Goal: Information Seeking & Learning: Learn about a topic

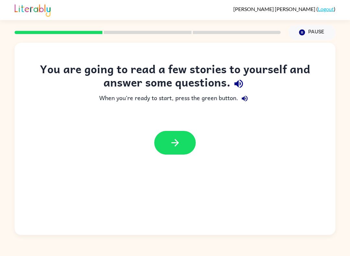
click at [188, 142] on button "button" at bounding box center [174, 143] width 41 height 24
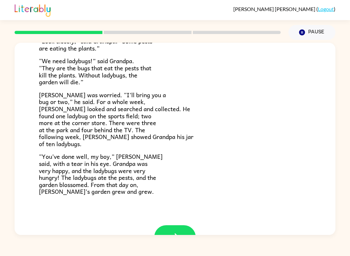
scroll to position [154, 0]
click at [181, 229] on button "button" at bounding box center [174, 237] width 41 height 24
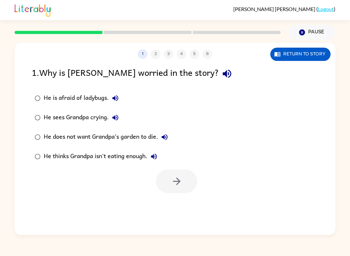
scroll to position [0, 0]
click at [298, 56] on button "Return to story" at bounding box center [300, 54] width 60 height 13
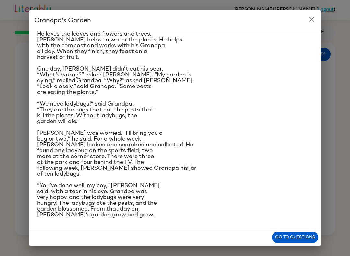
scroll to position [107, 0]
click at [297, 233] on button "Go to questions" at bounding box center [295, 237] width 46 height 11
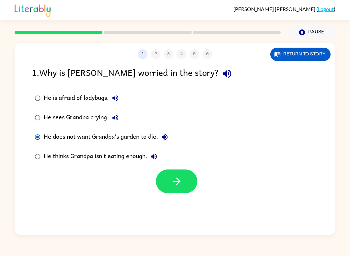
click at [188, 184] on button "button" at bounding box center [176, 181] width 41 height 24
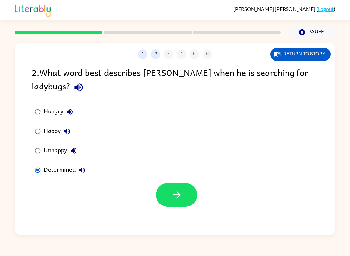
click at [176, 197] on icon "button" at bounding box center [176, 194] width 11 height 11
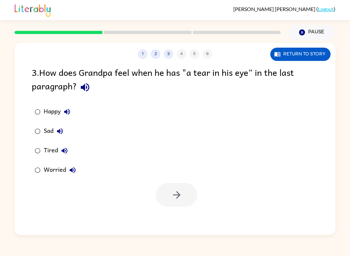
click at [178, 200] on div at bounding box center [176, 195] width 41 height 24
click at [184, 197] on button "button" at bounding box center [176, 195] width 41 height 24
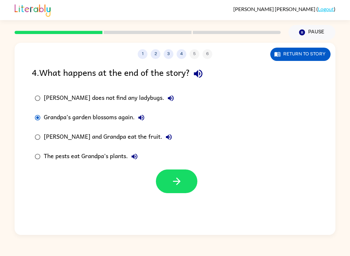
click at [181, 182] on icon "button" at bounding box center [176, 181] width 11 height 11
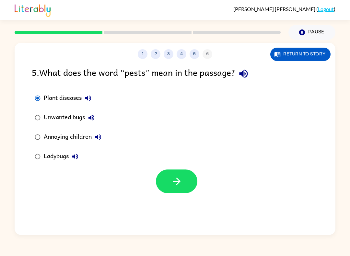
click at [185, 182] on button "button" at bounding box center [176, 181] width 41 height 24
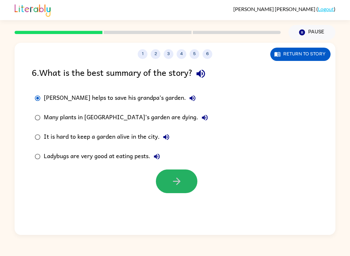
click at [180, 189] on button "button" at bounding box center [176, 181] width 41 height 24
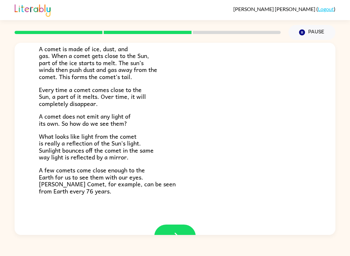
scroll to position [115, 0]
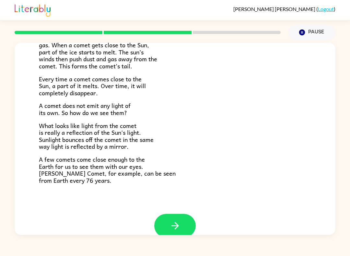
click at [168, 216] on button "button" at bounding box center [174, 226] width 41 height 24
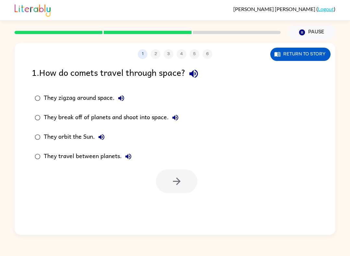
scroll to position [0, 0]
click at [316, 58] on button "Return to story" at bounding box center [300, 54] width 60 height 13
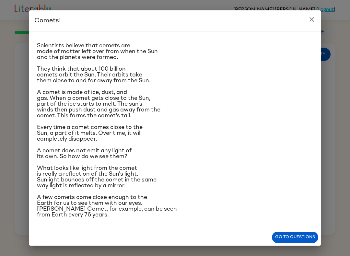
scroll to position [56, 0]
click at [305, 236] on button "Go to questions" at bounding box center [295, 237] width 46 height 11
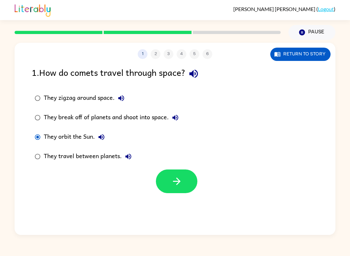
click at [181, 180] on icon "button" at bounding box center [176, 181] width 11 height 11
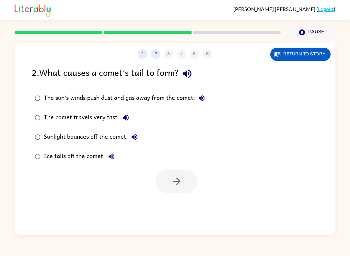
click at [322, 23] on div "Pause Pause" at bounding box center [311, 32] width 55 height 23
click at [317, 51] on button "Return to story" at bounding box center [300, 54] width 60 height 13
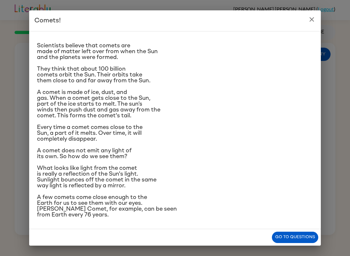
click at [307, 240] on button "Go to questions" at bounding box center [295, 237] width 46 height 11
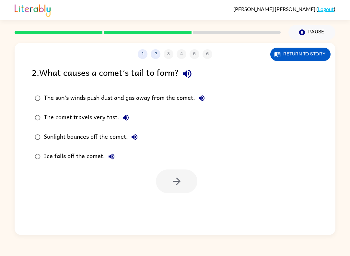
click at [180, 181] on div at bounding box center [176, 181] width 41 height 24
click at [183, 180] on div at bounding box center [176, 181] width 41 height 24
click at [305, 54] on button "Return to story" at bounding box center [300, 54] width 60 height 13
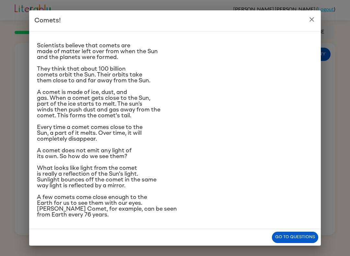
scroll to position [25, 0]
click at [287, 243] on button "Go to questions" at bounding box center [295, 237] width 46 height 11
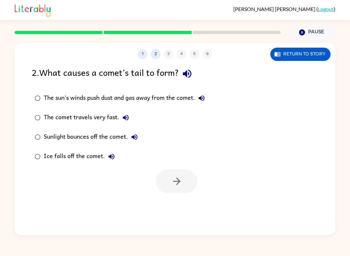
click at [315, 55] on button "Return to story" at bounding box center [300, 54] width 60 height 13
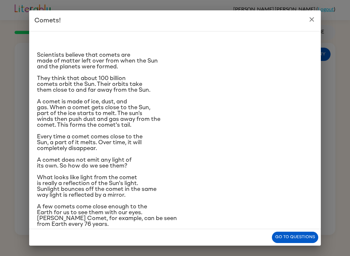
click at [293, 240] on button "Go to questions" at bounding box center [295, 237] width 46 height 11
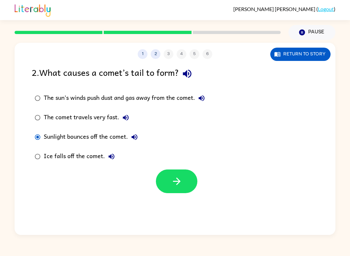
click at [186, 179] on button "button" at bounding box center [176, 181] width 41 height 24
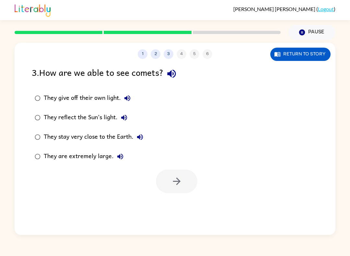
click at [307, 60] on button "Return to story" at bounding box center [300, 54] width 60 height 13
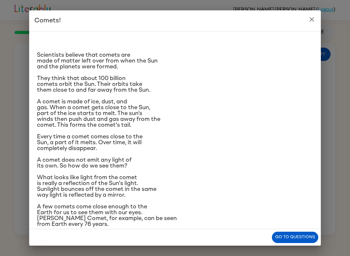
click at [295, 234] on button "Go to questions" at bounding box center [295, 237] width 46 height 11
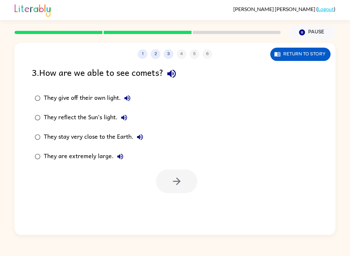
click at [166, 55] on button "3" at bounding box center [169, 54] width 10 height 10
click at [167, 53] on button "3" at bounding box center [169, 54] width 10 height 10
click at [151, 58] on div "1 2 3 4 5 6" at bounding box center [175, 54] width 321 height 10
click at [156, 54] on button "2" at bounding box center [156, 54] width 10 height 10
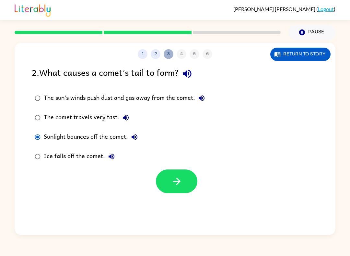
click at [169, 51] on button "3" at bounding box center [169, 54] width 10 height 10
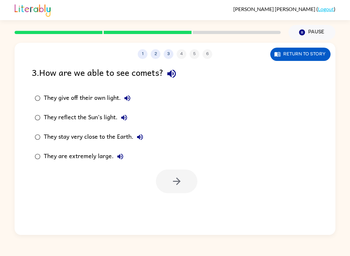
click at [155, 53] on button "2" at bounding box center [156, 54] width 10 height 10
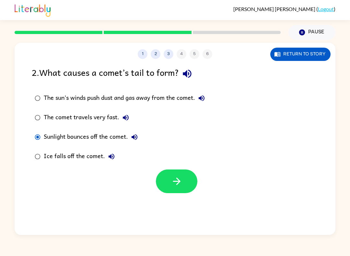
click at [155, 53] on button "2" at bounding box center [156, 54] width 10 height 10
click at [146, 56] on button "1" at bounding box center [143, 54] width 10 height 10
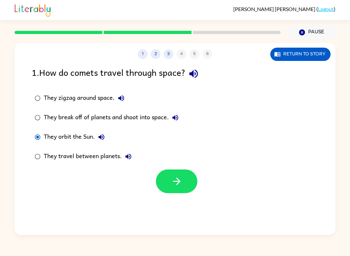
click at [147, 57] on div "1 2 3 4 5 6" at bounding box center [175, 54] width 321 height 10
click at [168, 55] on button "3" at bounding box center [169, 54] width 10 height 10
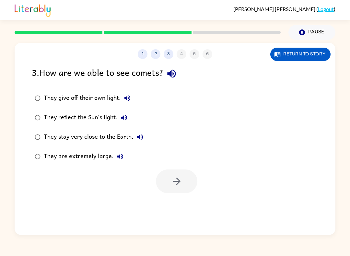
click at [168, 55] on button "3" at bounding box center [169, 54] width 10 height 10
click at [172, 53] on button "3" at bounding box center [169, 54] width 10 height 10
click at [190, 181] on button "button" at bounding box center [176, 181] width 41 height 24
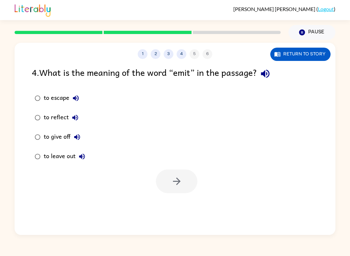
click at [316, 58] on button "Return to story" at bounding box center [300, 54] width 60 height 13
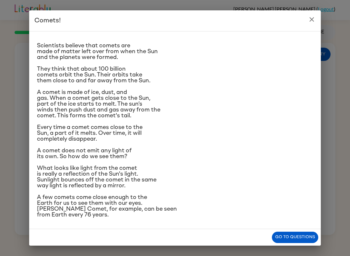
scroll to position [56, 0]
click at [305, 239] on button "Go to questions" at bounding box center [295, 237] width 46 height 11
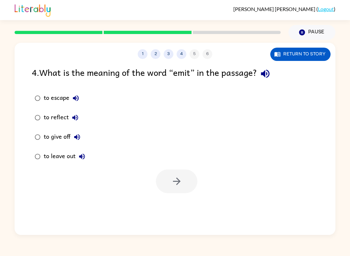
click at [183, 48] on div "1 2 3 4 5 6 Return to story" at bounding box center [175, 51] width 321 height 16
click at [180, 57] on button "4" at bounding box center [182, 54] width 10 height 10
click at [168, 58] on button "3" at bounding box center [169, 54] width 10 height 10
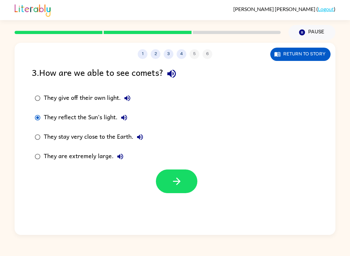
click at [79, 135] on div "They stay very close to the Earth." at bounding box center [95, 137] width 103 height 13
click at [190, 192] on button "button" at bounding box center [176, 181] width 41 height 24
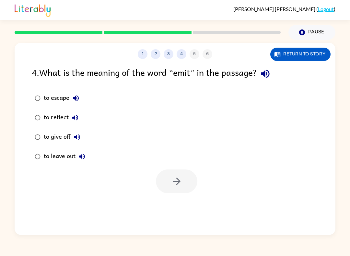
click at [318, 55] on button "Return to story" at bounding box center [300, 54] width 60 height 13
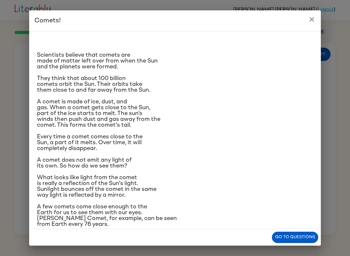
scroll to position [0, 0]
click at [299, 242] on button "Go to questions" at bounding box center [295, 237] width 46 height 11
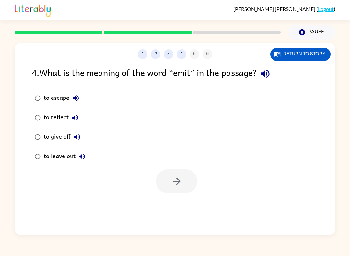
click at [158, 53] on button "2" at bounding box center [156, 54] width 10 height 10
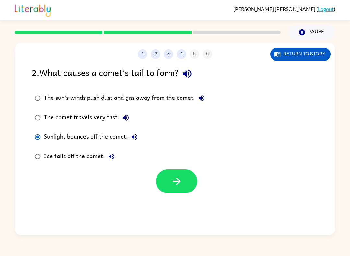
click at [176, 98] on div "The sun’s winds push dust and gas away from the comet." at bounding box center [126, 98] width 164 height 13
click at [48, 134] on div "Sunlight bounces off the comet." at bounding box center [92, 137] width 97 height 13
click at [68, 140] on div "Sunlight bounces off the comet." at bounding box center [92, 137] width 97 height 13
click at [99, 117] on div "The comet travels very fast." at bounding box center [88, 117] width 88 height 13
click at [111, 96] on div "The sun’s winds push dust and gas away from the comet." at bounding box center [126, 98] width 164 height 13
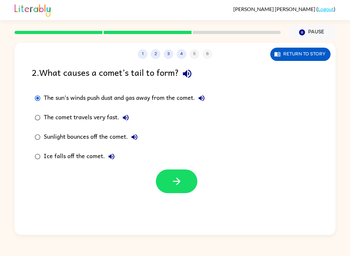
click at [95, 144] on div "Sunlight bounces off the comet." at bounding box center [92, 137] width 97 height 13
click at [183, 52] on button "4" at bounding box center [182, 54] width 10 height 10
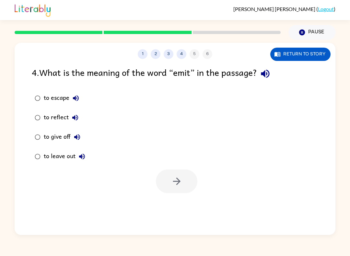
click at [301, 30] on icon "button" at bounding box center [302, 32] width 6 height 6
click at [300, 58] on button "Return to story" at bounding box center [300, 54] width 60 height 13
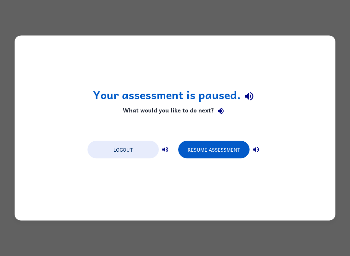
click at [310, 28] on div "Your assessment is paused. What would you like to do next? Logout Resume Assess…" at bounding box center [175, 128] width 350 height 256
click at [238, 150] on button "Resume Assessment" at bounding box center [213, 149] width 71 height 17
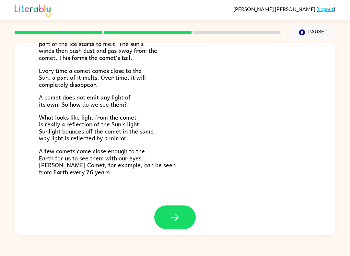
scroll to position [122, 0]
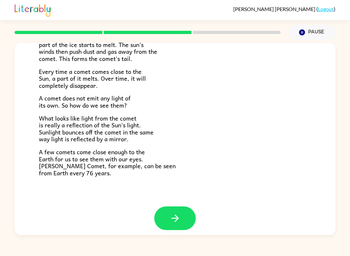
click at [180, 215] on icon "button" at bounding box center [174, 218] width 11 height 11
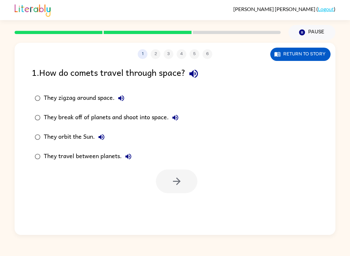
scroll to position [0, 0]
click at [160, 55] on div "1 2 3 4 5 6" at bounding box center [175, 54] width 321 height 10
click at [157, 55] on div "1 2 3 4 5 6" at bounding box center [175, 54] width 321 height 10
click at [155, 58] on div "1 2 3 4 5 6" at bounding box center [175, 54] width 321 height 10
click at [300, 58] on button "Return to story" at bounding box center [300, 54] width 60 height 13
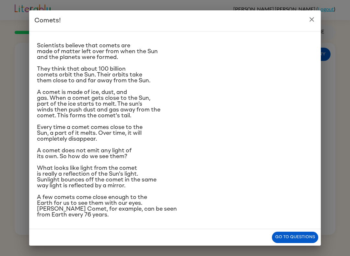
scroll to position [56, 0]
click at [342, 144] on div "Comets! Scientists believe that comets are made of matter left over from when t…" at bounding box center [175, 128] width 350 height 256
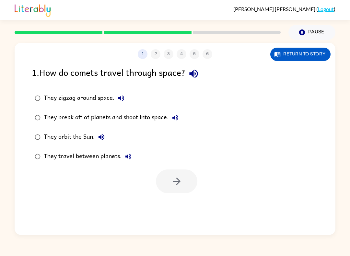
click at [334, 160] on div "They zigzag around space. They break off of planets and shoot into space. They …" at bounding box center [184, 127] width 304 height 78
click at [297, 53] on button "Return to story" at bounding box center [300, 54] width 60 height 13
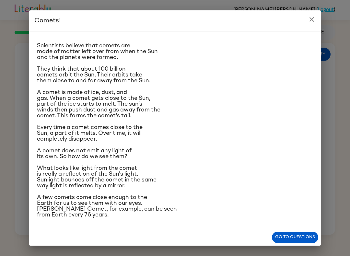
scroll to position [18, 0]
click at [311, 13] on button "close" at bounding box center [311, 19] width 13 height 13
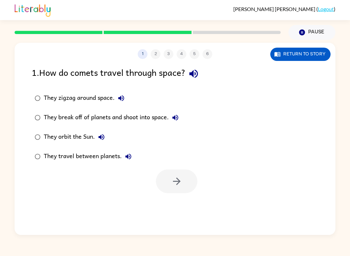
click at [317, 60] on button "Return to story" at bounding box center [300, 54] width 60 height 13
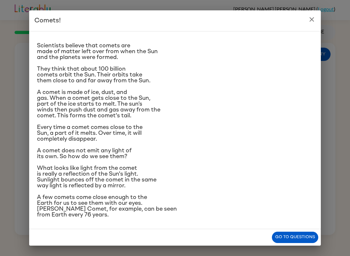
scroll to position [22, 0]
click at [313, 23] on icon "close" at bounding box center [312, 20] width 8 height 8
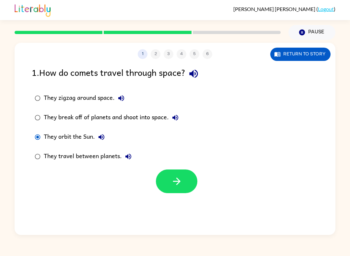
click at [184, 175] on button "button" at bounding box center [176, 181] width 41 height 24
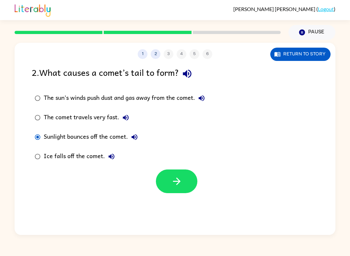
click at [187, 181] on button "button" at bounding box center [176, 181] width 41 height 24
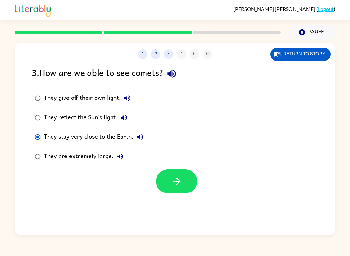
click at [180, 186] on icon "button" at bounding box center [176, 181] width 11 height 11
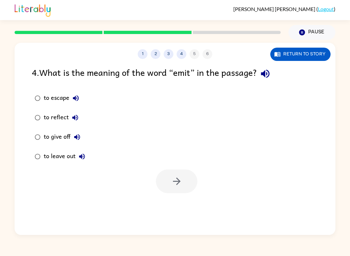
click at [306, 60] on button "Return to story" at bounding box center [300, 54] width 60 height 13
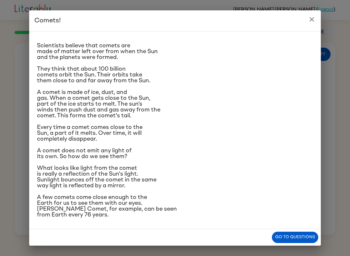
scroll to position [40, 0]
click at [301, 234] on button "Go to questions" at bounding box center [295, 237] width 46 height 11
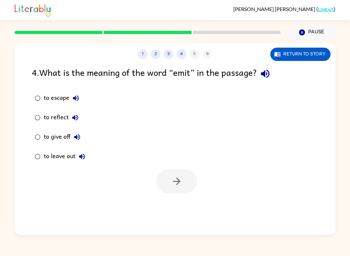
click at [152, 54] on button "2" at bounding box center [156, 54] width 10 height 10
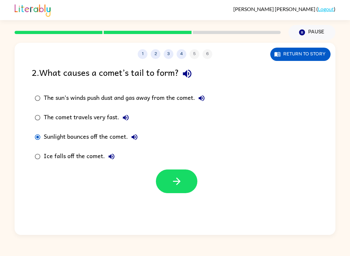
click at [188, 101] on div "The sun’s winds push dust and gas away from the comet." at bounding box center [126, 98] width 164 height 13
click at [309, 55] on button "Return to story" at bounding box center [300, 54] width 60 height 13
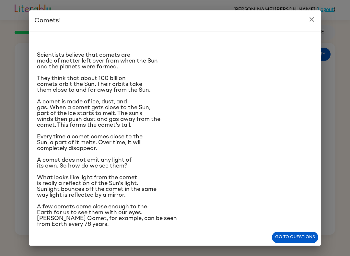
click at [311, 21] on icon "close" at bounding box center [312, 20] width 8 height 8
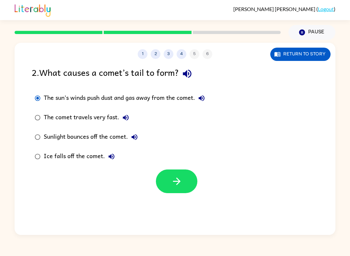
click at [48, 157] on div "Ice falls off the comet." at bounding box center [81, 156] width 74 height 13
click at [301, 57] on button "Return to story" at bounding box center [300, 54] width 60 height 13
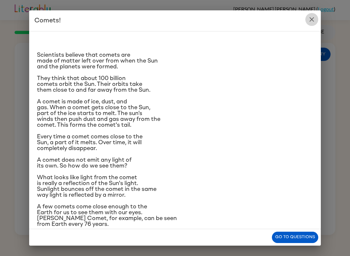
click at [312, 20] on icon "close" at bounding box center [311, 19] width 5 height 5
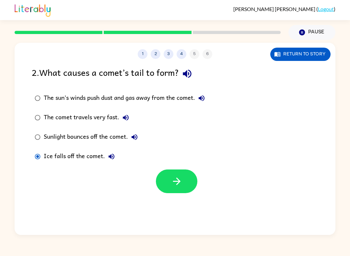
click at [193, 56] on div "1 2 3 4 5 6" at bounding box center [175, 54] width 321 height 10
click at [153, 55] on button "2" at bounding box center [156, 54] width 10 height 10
click at [173, 53] on button "3" at bounding box center [169, 54] width 10 height 10
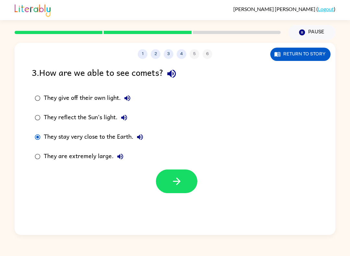
click at [185, 53] on button "4" at bounding box center [182, 54] width 10 height 10
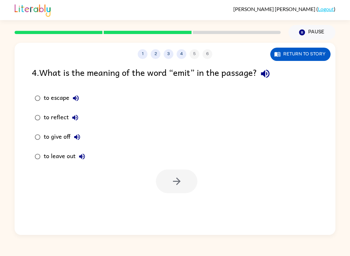
click at [307, 60] on button "Return to story" at bounding box center [300, 54] width 60 height 13
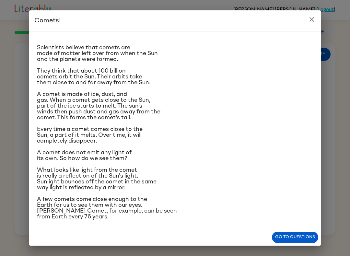
scroll to position [8, 0]
click at [308, 236] on button "Go to questions" at bounding box center [295, 237] width 46 height 11
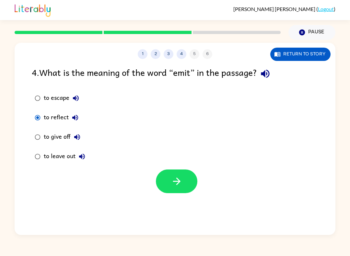
click at [188, 182] on button "button" at bounding box center [176, 181] width 41 height 24
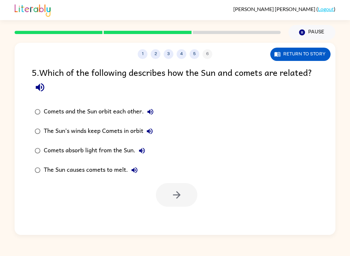
click at [234, 172] on div "Comets and the Sun orbit each other. The Sun’s winds keep Comets in orbit Comet…" at bounding box center [184, 141] width 304 height 78
click at [313, 60] on button "Return to story" at bounding box center [300, 54] width 60 height 13
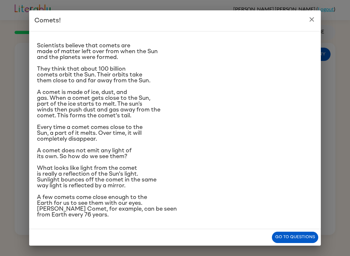
scroll to position [47, 0]
click at [327, 12] on div "Comets! Scientists believe that comets are made of matter left over from when t…" at bounding box center [175, 128] width 350 height 256
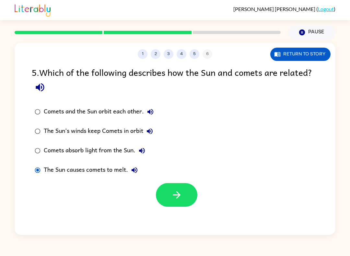
click at [184, 193] on button "button" at bounding box center [176, 195] width 41 height 24
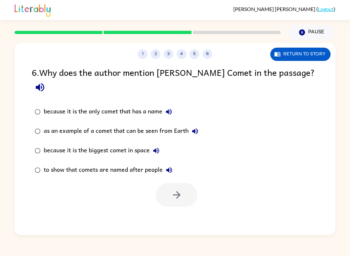
click at [308, 59] on button "Return to story" at bounding box center [300, 54] width 60 height 13
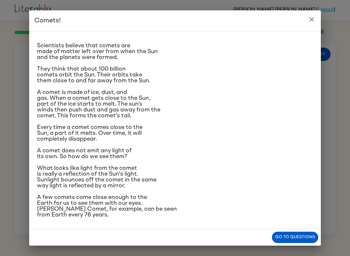
scroll to position [56, 0]
click at [314, 24] on button "close" at bounding box center [311, 19] width 13 height 13
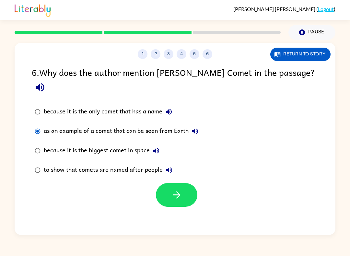
click at [181, 189] on icon "button" at bounding box center [176, 194] width 11 height 11
